Goal: Use online tool/utility: Utilize a website feature to perform a specific function

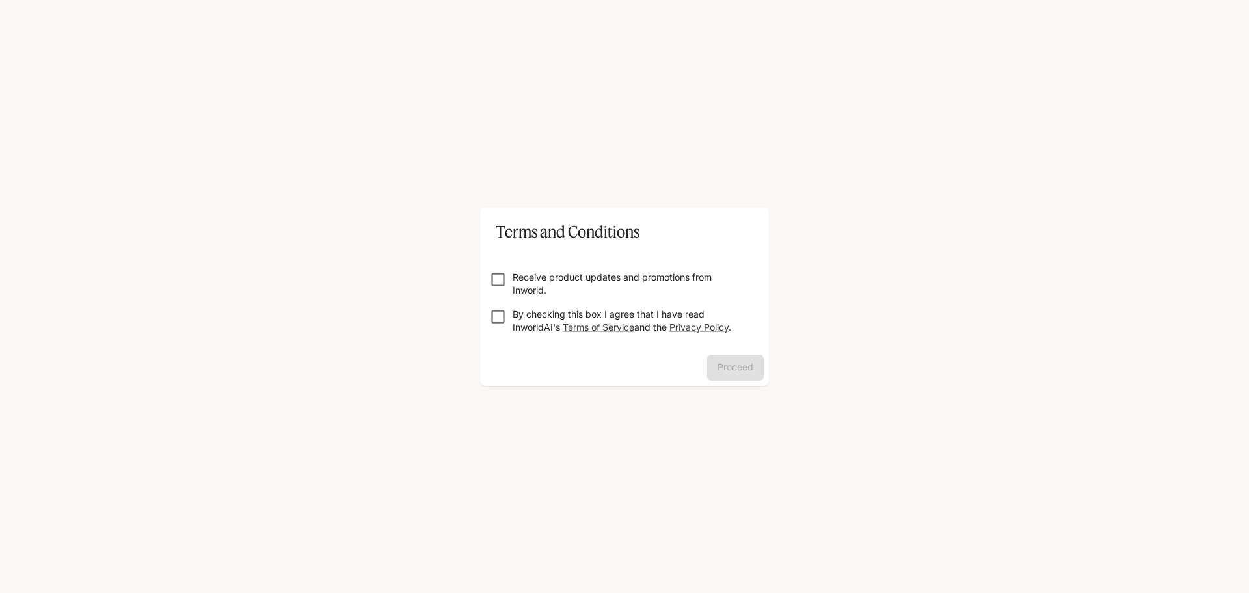
click at [540, 312] on p "By checking this box I agree that I have read InworldAI's Terms of Service and …" at bounding box center [630, 321] width 234 height 26
click at [740, 367] on button "Proceed" at bounding box center [735, 368] width 57 height 26
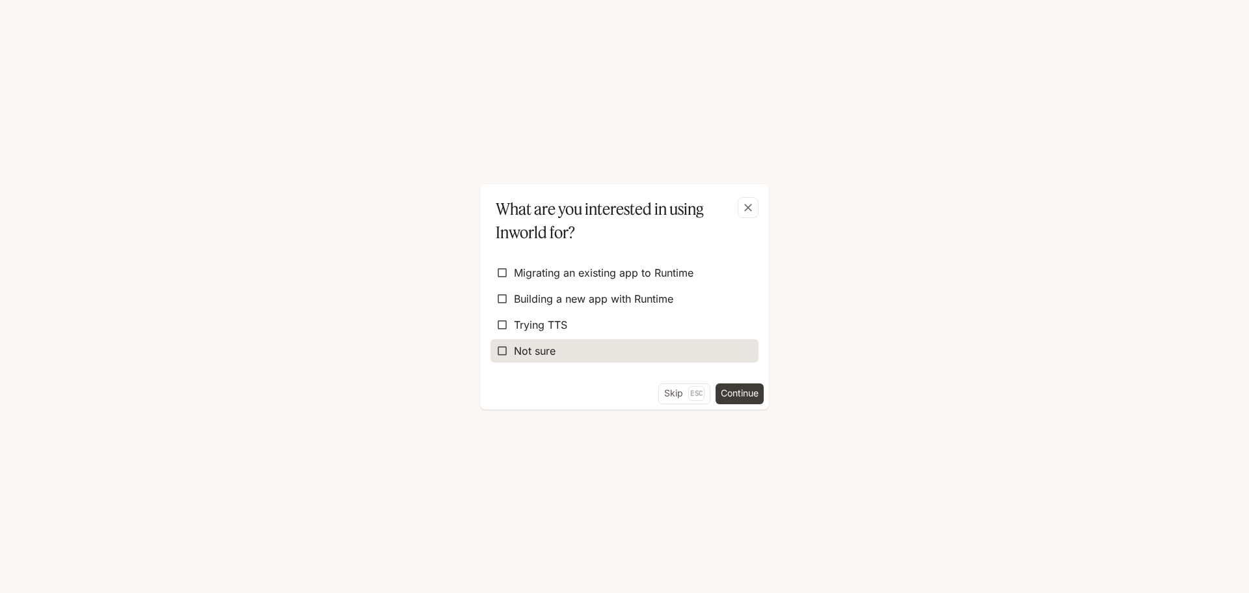
click at [539, 350] on span "Not sure" at bounding box center [535, 351] width 42 height 16
click at [735, 397] on button "Continue" at bounding box center [740, 393] width 48 height 21
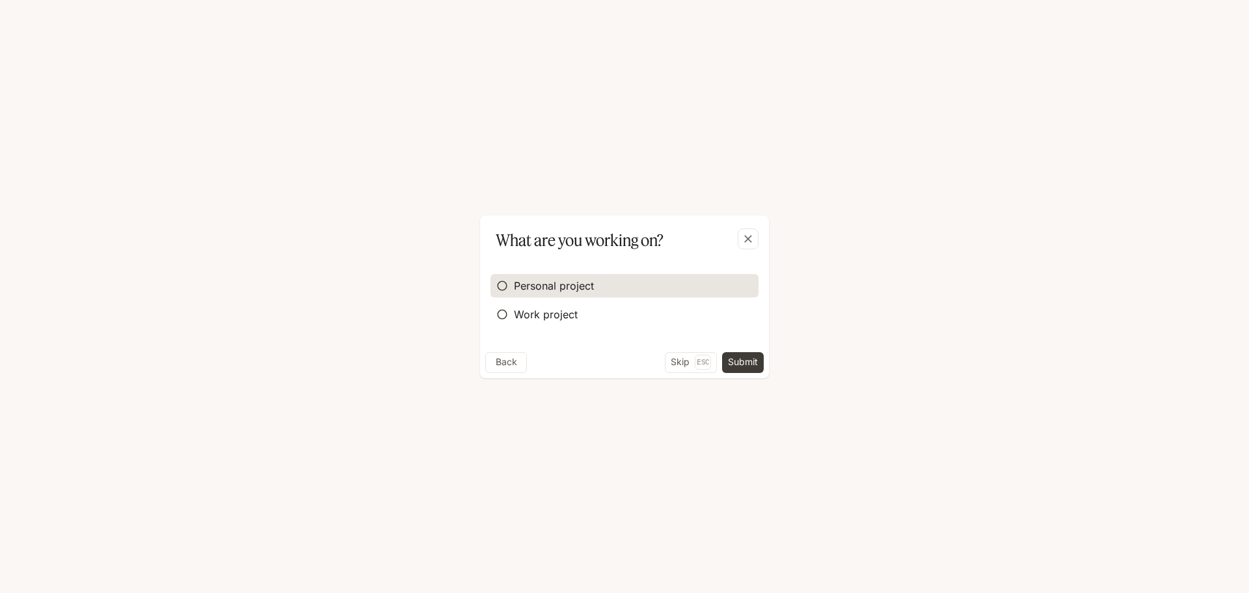
click at [567, 291] on span "Personal project" at bounding box center [554, 286] width 80 height 16
click at [746, 368] on button "Submit" at bounding box center [743, 362] width 42 height 21
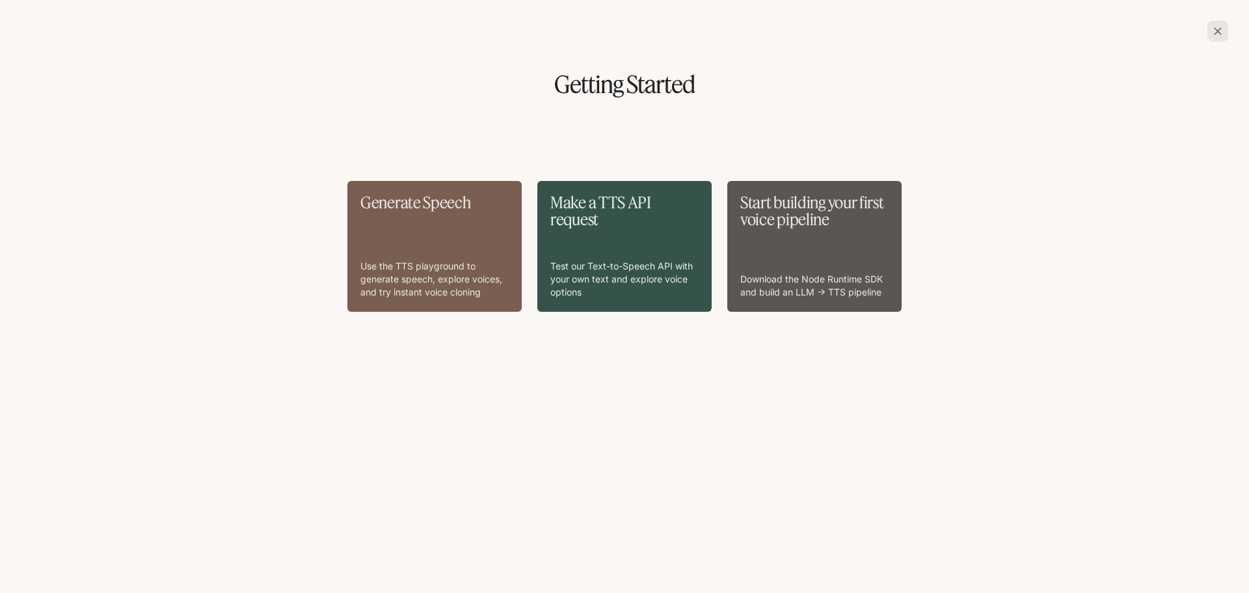
click at [455, 269] on p "Use the TTS playground to generate speech, explore voices, and try instant voic…" at bounding box center [434, 279] width 148 height 39
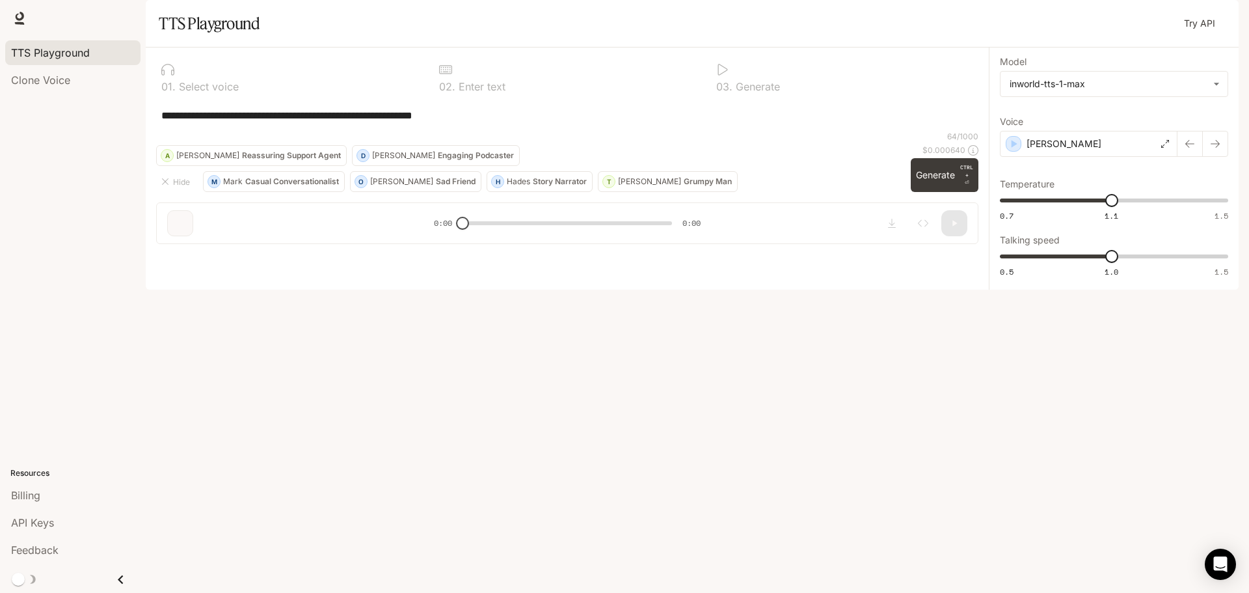
click at [485, 123] on textarea "**********" at bounding box center [567, 115] width 812 height 15
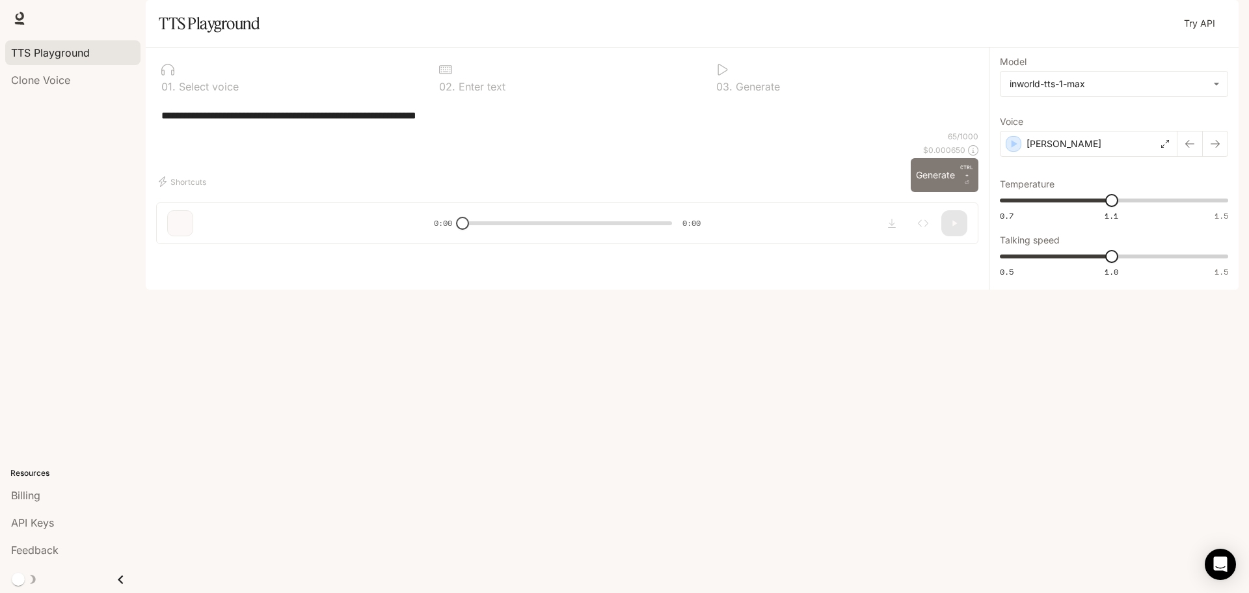
type textarea "**********"
click at [936, 192] on button "Generate CTRL + ⏎" at bounding box center [945, 175] width 68 height 34
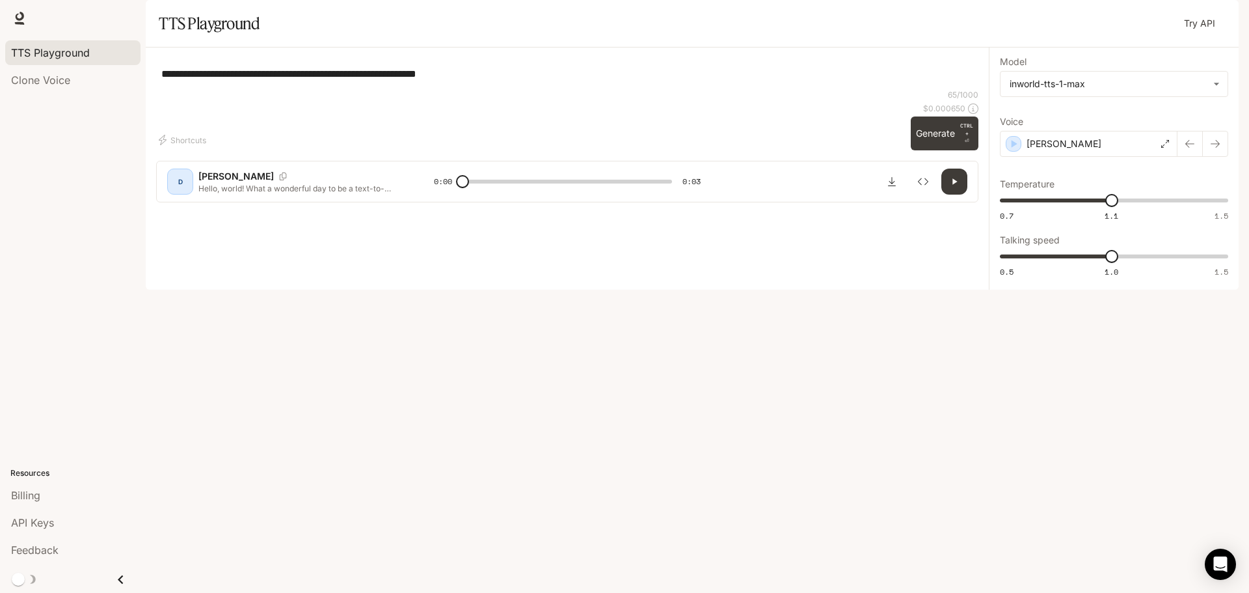
click at [952, 187] on icon "button" at bounding box center [954, 181] width 10 height 10
type input "*"
